Goal: Navigation & Orientation: Find specific page/section

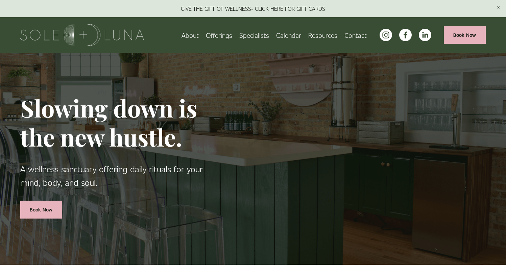
click at [286, 36] on link "Calendar" at bounding box center [288, 35] width 25 height 12
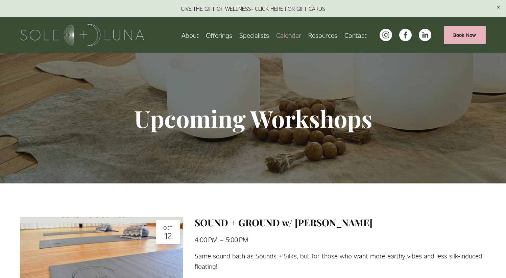
click at [256, 38] on link "Specialists" at bounding box center [255, 35] width 30 height 12
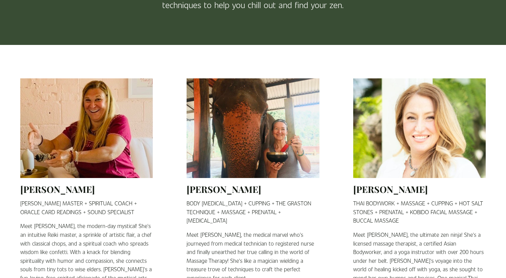
scroll to position [156, 0]
